Goal: Information Seeking & Learning: Learn about a topic

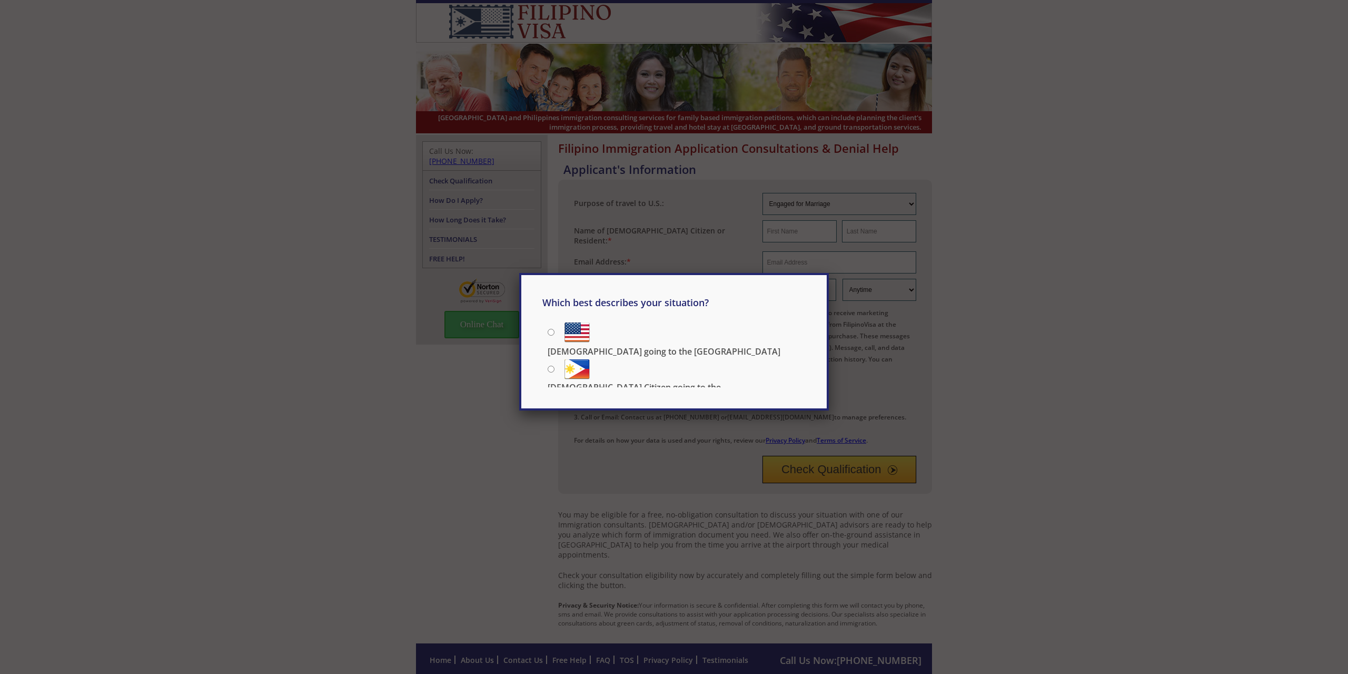
click at [548, 332] on input "Filipino going to the US" at bounding box center [551, 332] width 7 height 7
radio input "true"
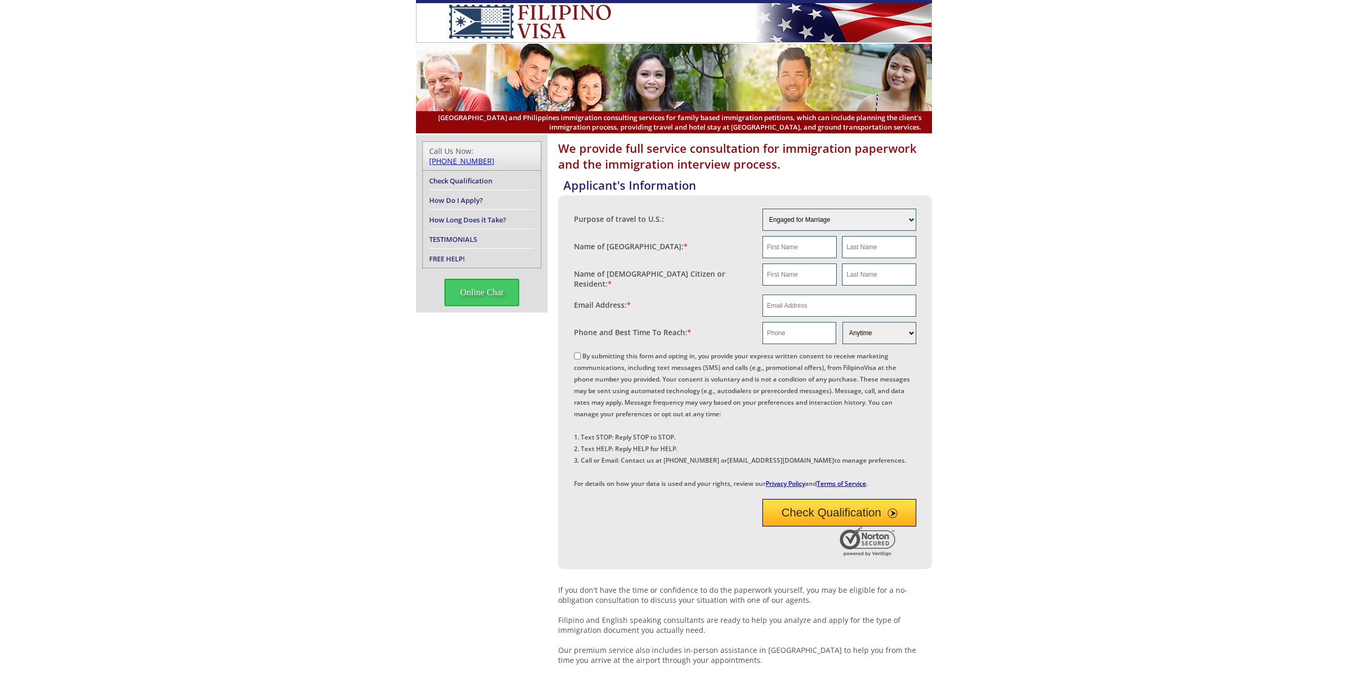
click at [452, 215] on link "How Long Does it Take?" at bounding box center [467, 219] width 77 height 9
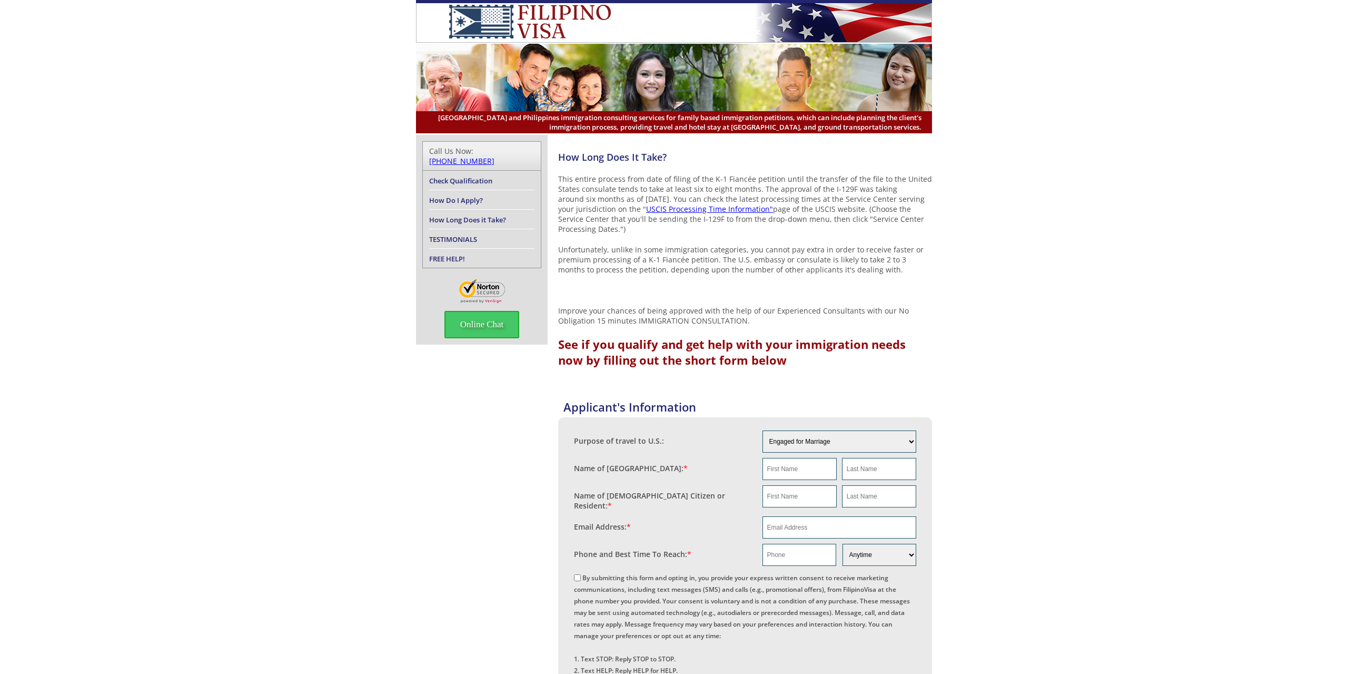
click at [872, 257] on p "Unfortunately, unlike in some immigration categories, you cannot pay extra in o…" at bounding box center [745, 259] width 374 height 30
